Goal: Go to known website: Go to known website

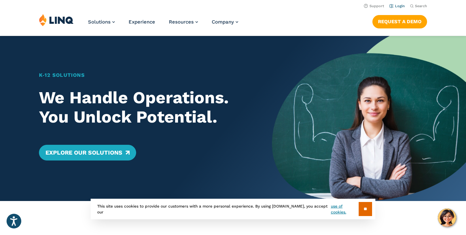
click at [400, 7] on link "Login" at bounding box center [396, 6] width 15 height 4
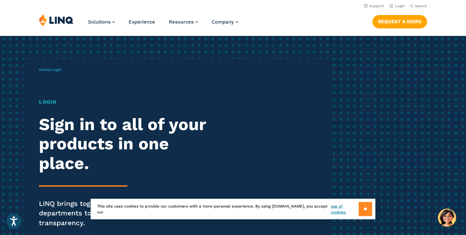
click at [362, 206] on input "**" at bounding box center [364, 209] width 13 height 14
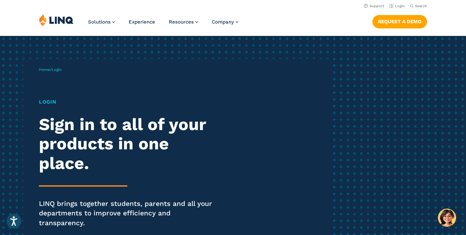
click at [399, 9] on header "Support Login Search Search for: Solutions Nutrition Overview NEW School Nutrit…" at bounding box center [233, 18] width 466 height 36
click at [399, 7] on link "Login" at bounding box center [396, 6] width 15 height 4
